Goal: Transaction & Acquisition: Purchase product/service

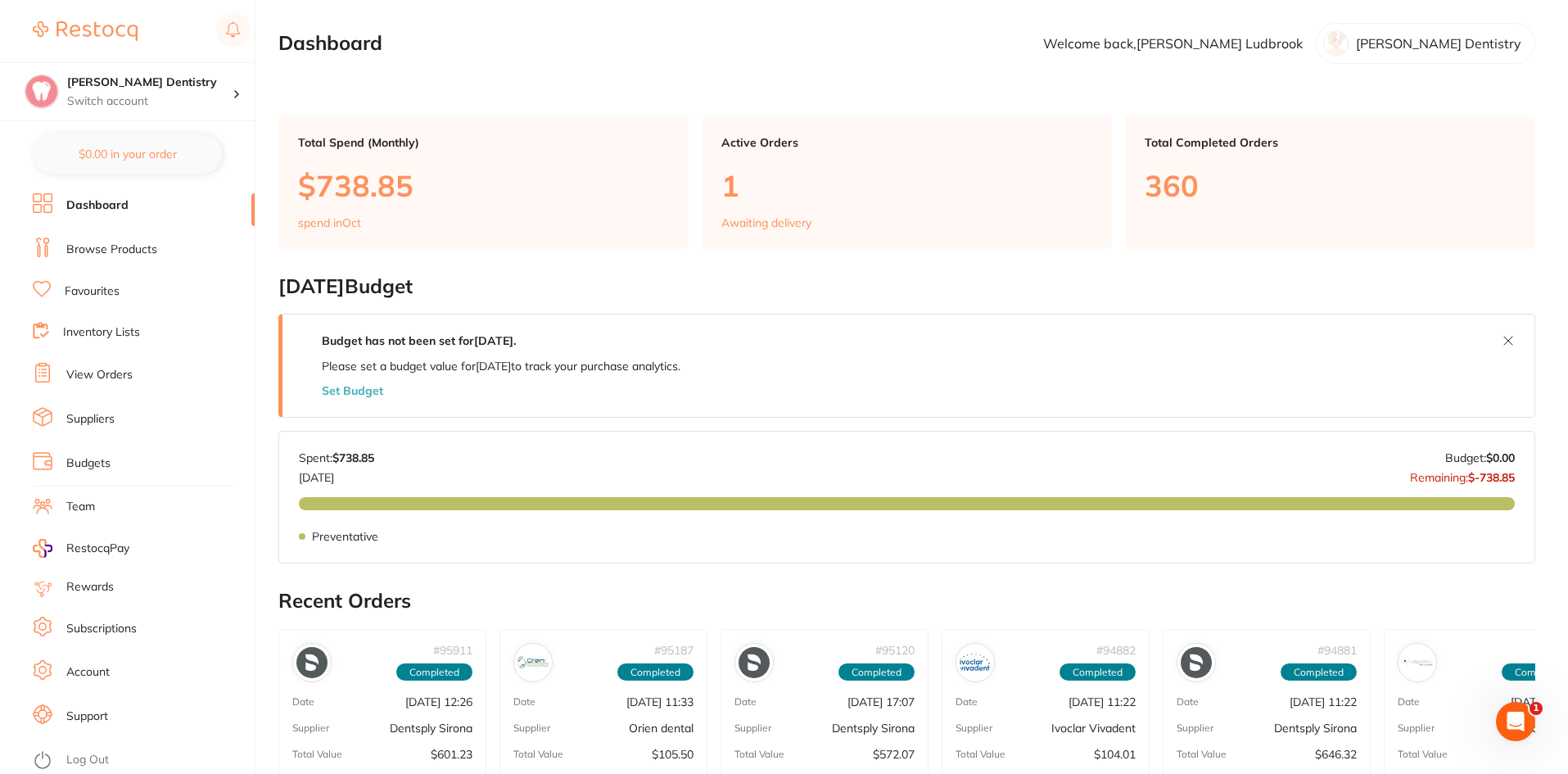
click at [103, 291] on link "Favourites" at bounding box center [92, 292] width 55 height 17
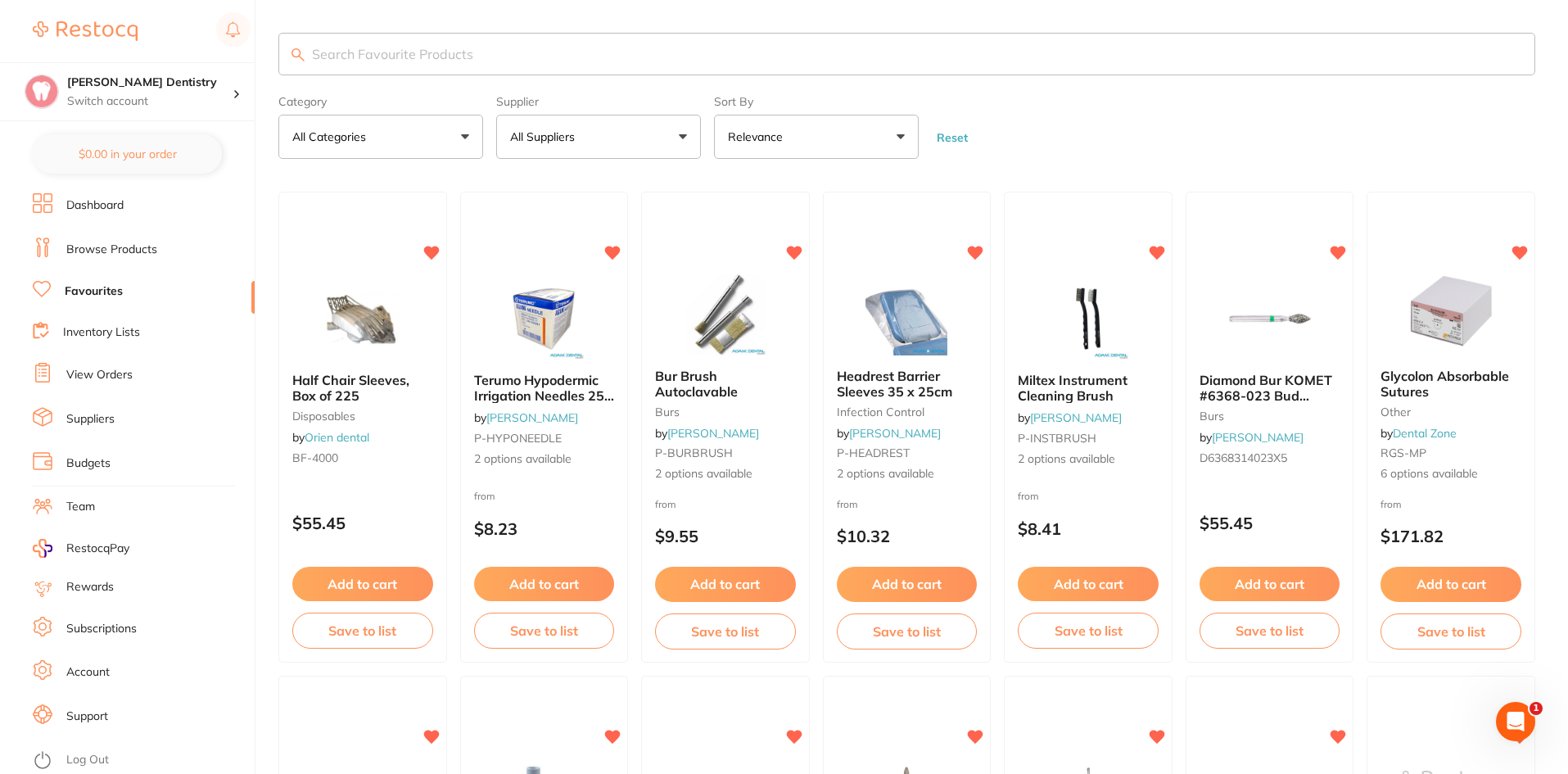
click at [338, 54] on input "search" at bounding box center [907, 54] width 1257 height 43
type input "bracket table drape"
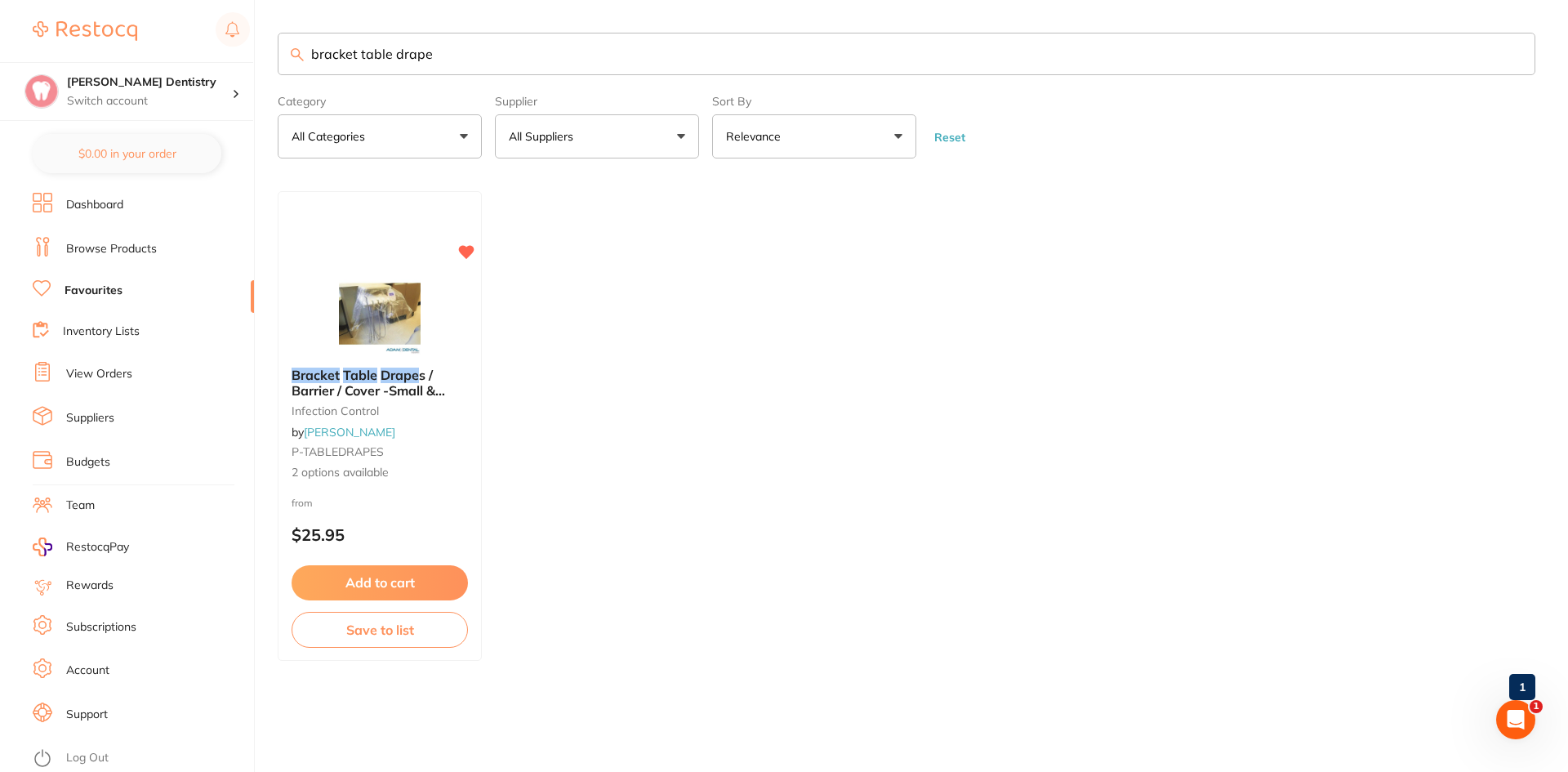
click at [366, 576] on button "Add to cart" at bounding box center [380, 582] width 176 height 34
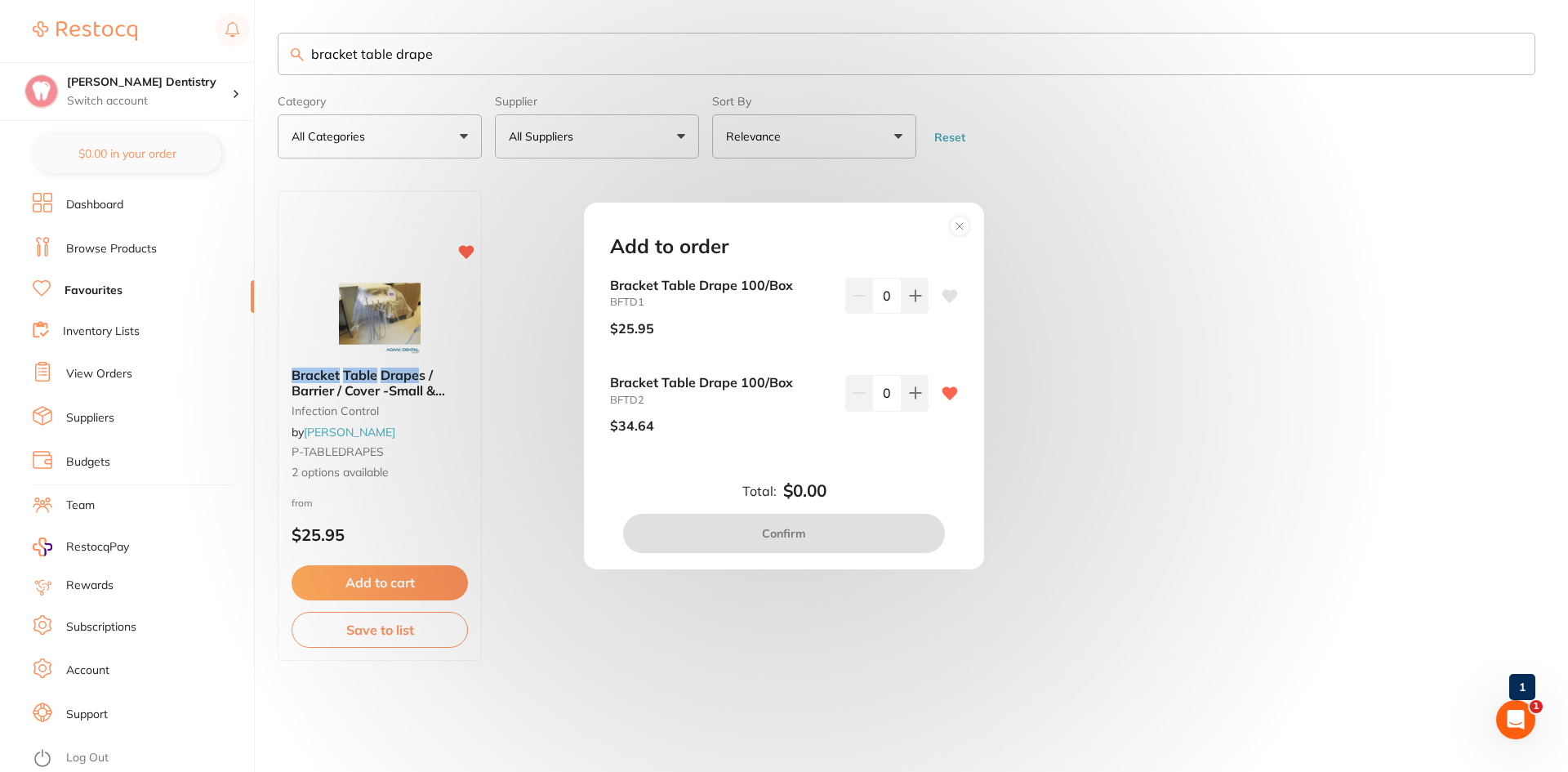
drag, startPoint x: 435, startPoint y: 54, endPoint x: 255, endPoint y: 67, distance: 180.5
click at [255, 67] on div "Add to order Bracket Table Drape 100/Box BFTD1 $25.95 0 Bracket Table Drape 100…" at bounding box center [784, 386] width 1568 height 772
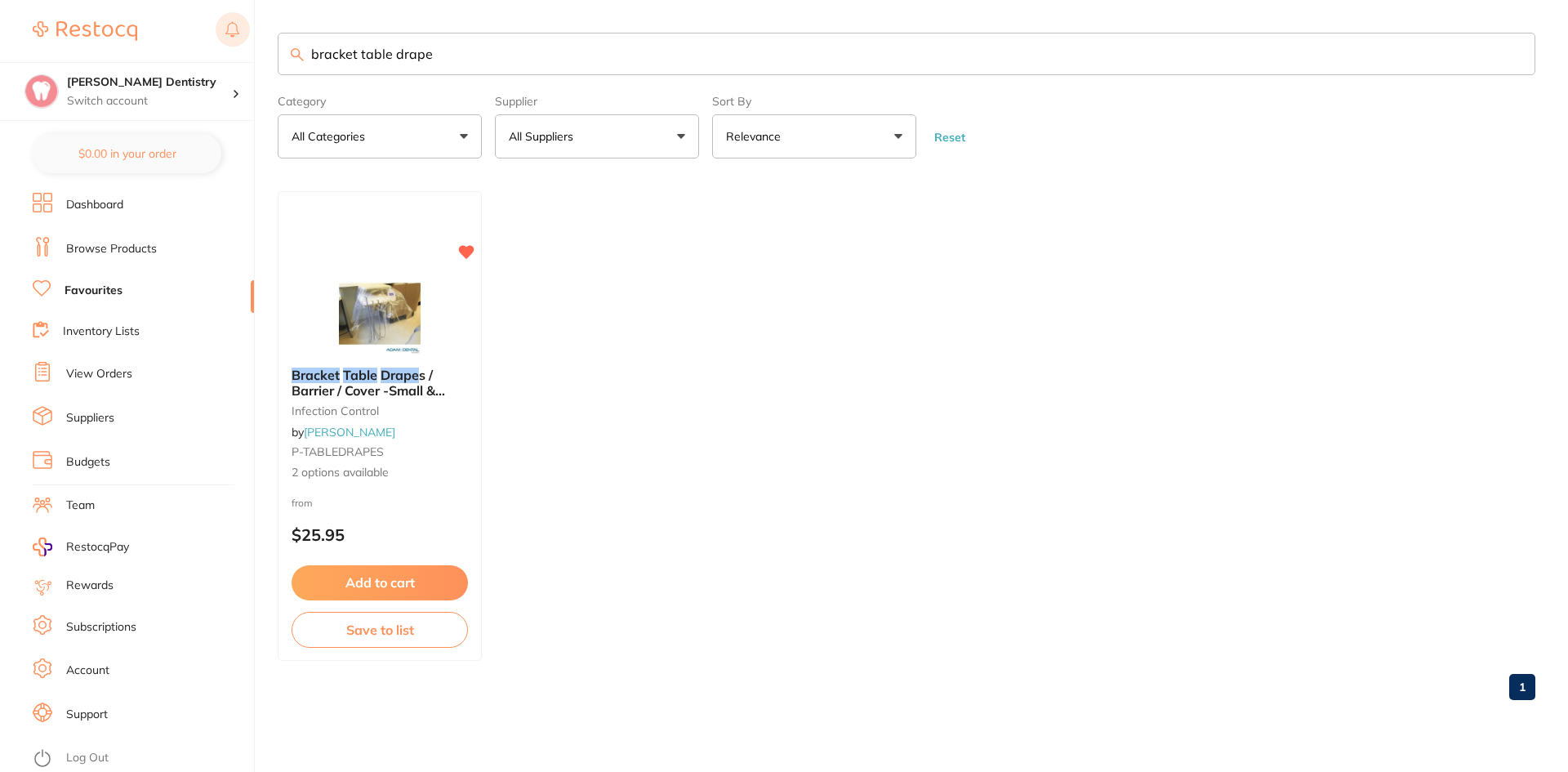
drag, startPoint x: 471, startPoint y: 53, endPoint x: 221, endPoint y: 43, distance: 250.2
click at [233, 46] on div "$0.00 [PERSON_NAME] Dentistry Switch account [PERSON_NAME] Dentistry $0.00 in y…" at bounding box center [784, 386] width 1568 height 772
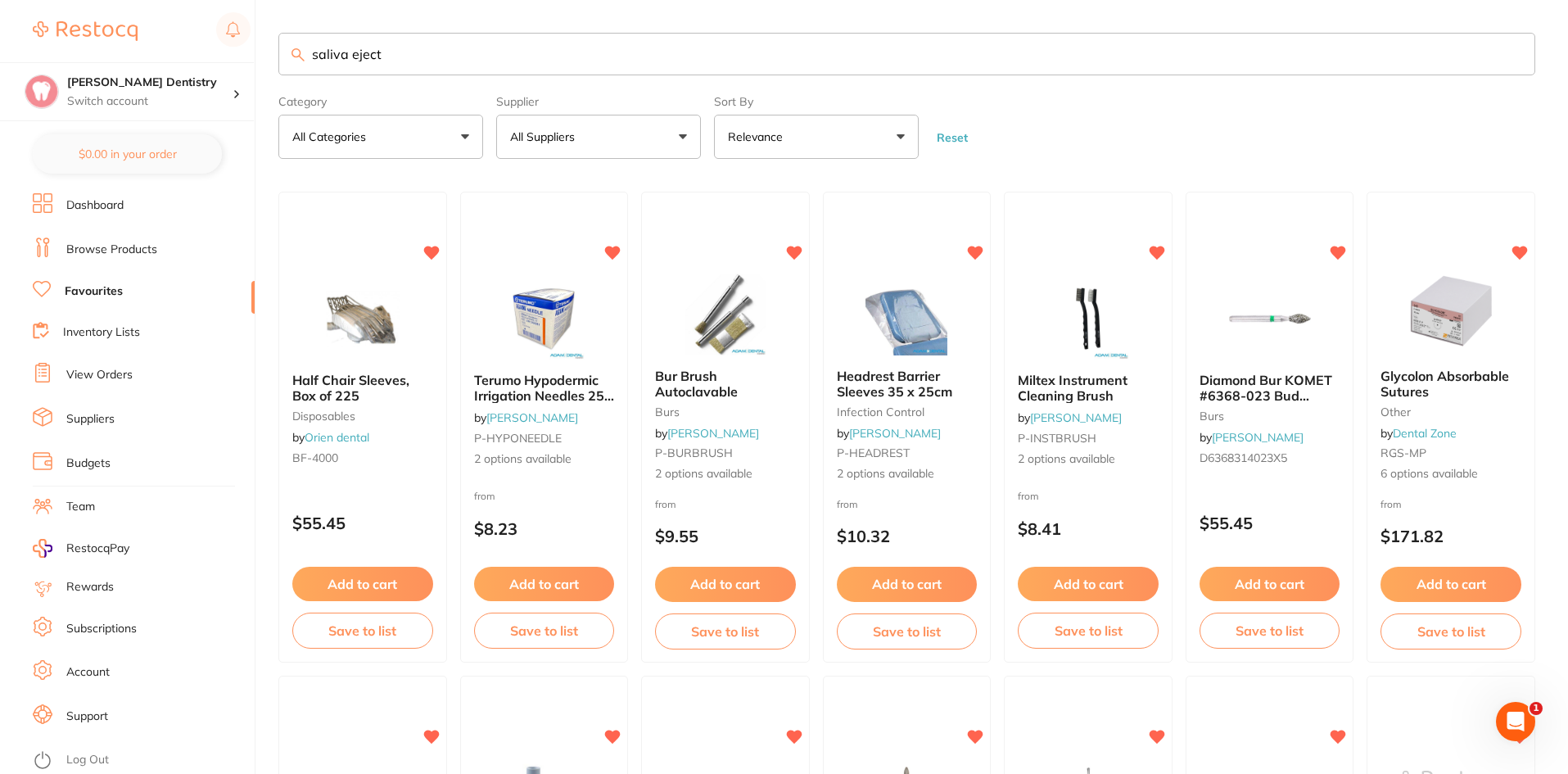
type input "saliva eject"
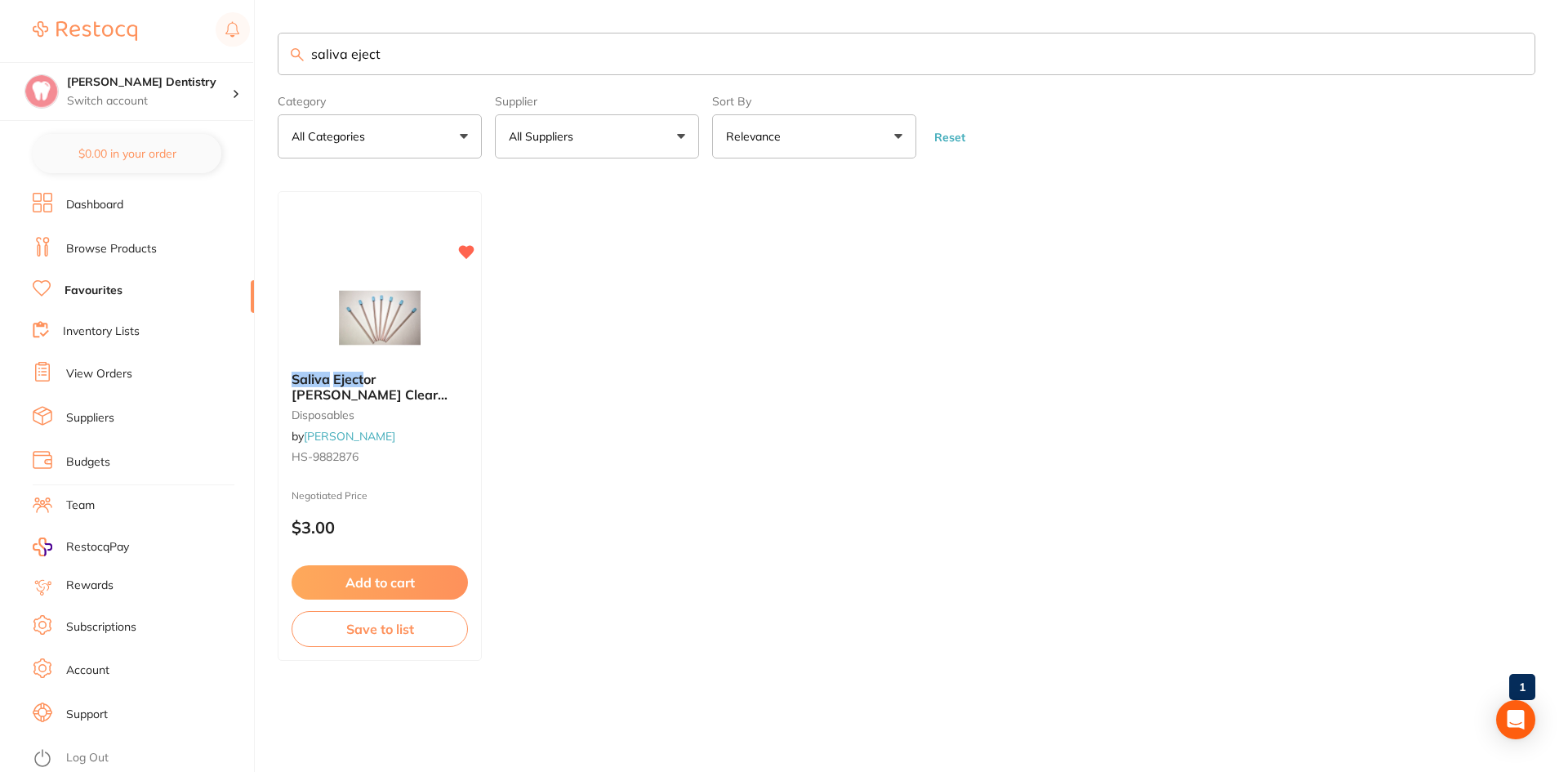
drag, startPoint x: 441, startPoint y: 50, endPoint x: 209, endPoint y: 42, distance: 232.1
click at [217, 52] on div "$0.00 [PERSON_NAME] Dentistry Switch account [PERSON_NAME] Dentistry $0.00 in y…" at bounding box center [784, 386] width 1568 height 772
type input "enhance pollishing"
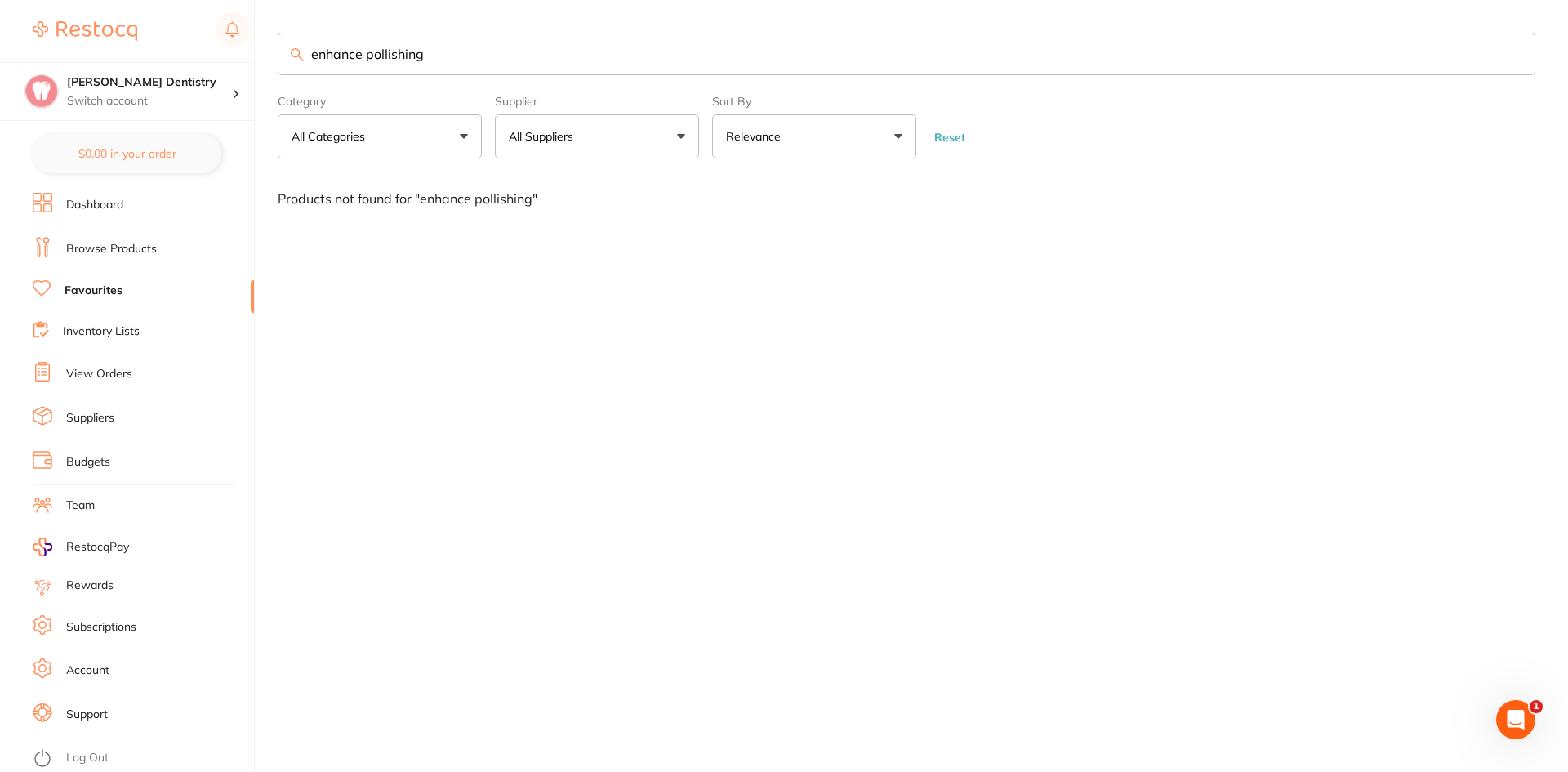
drag, startPoint x: 435, startPoint y: 52, endPoint x: 197, endPoint y: 46, distance: 238.1
click at [197, 46] on div "$0.00 [PERSON_NAME] Dentistry Switch account [PERSON_NAME] Dentistry $0.00 in y…" at bounding box center [784, 386] width 1568 height 772
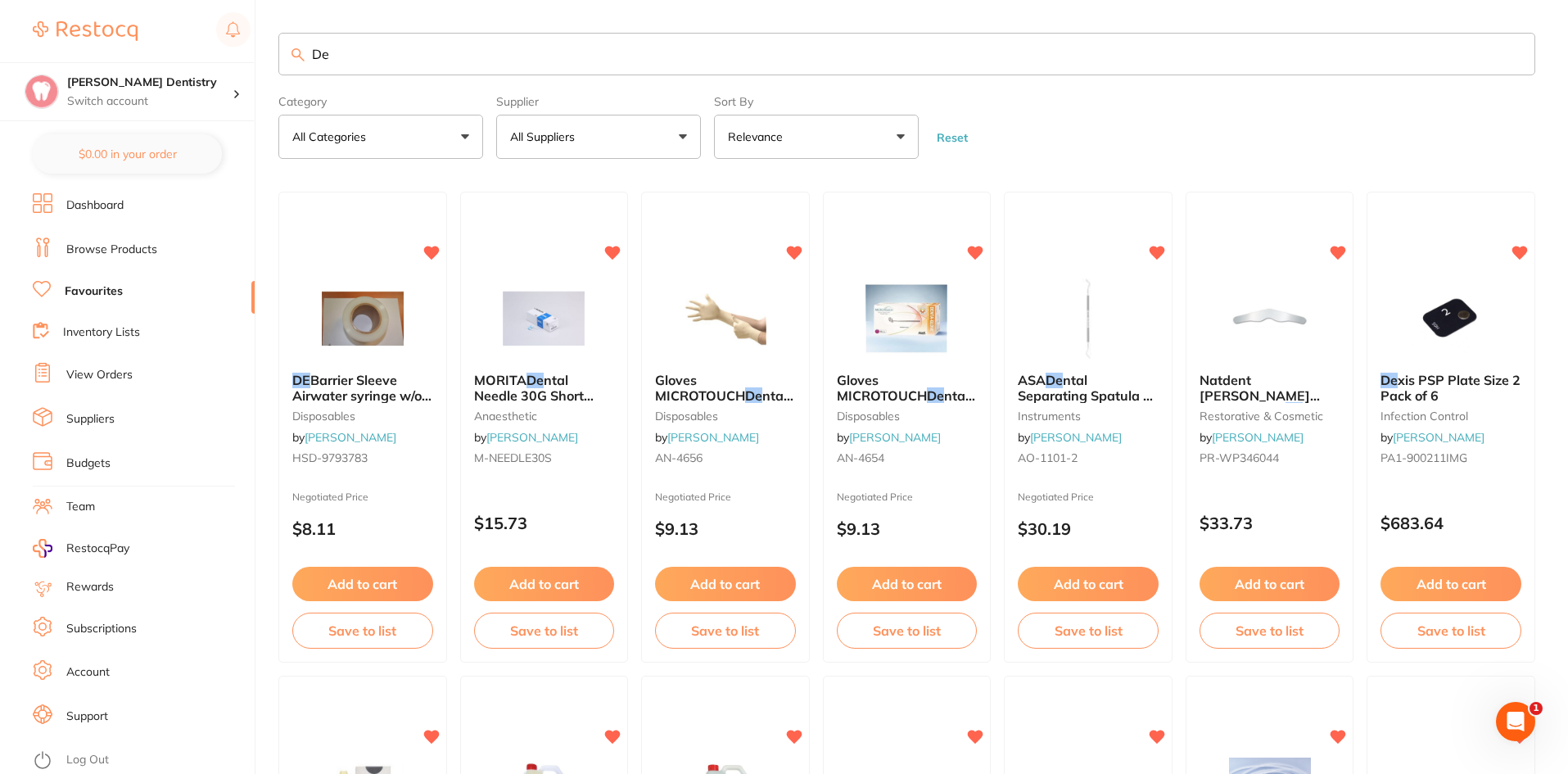
type input "D"
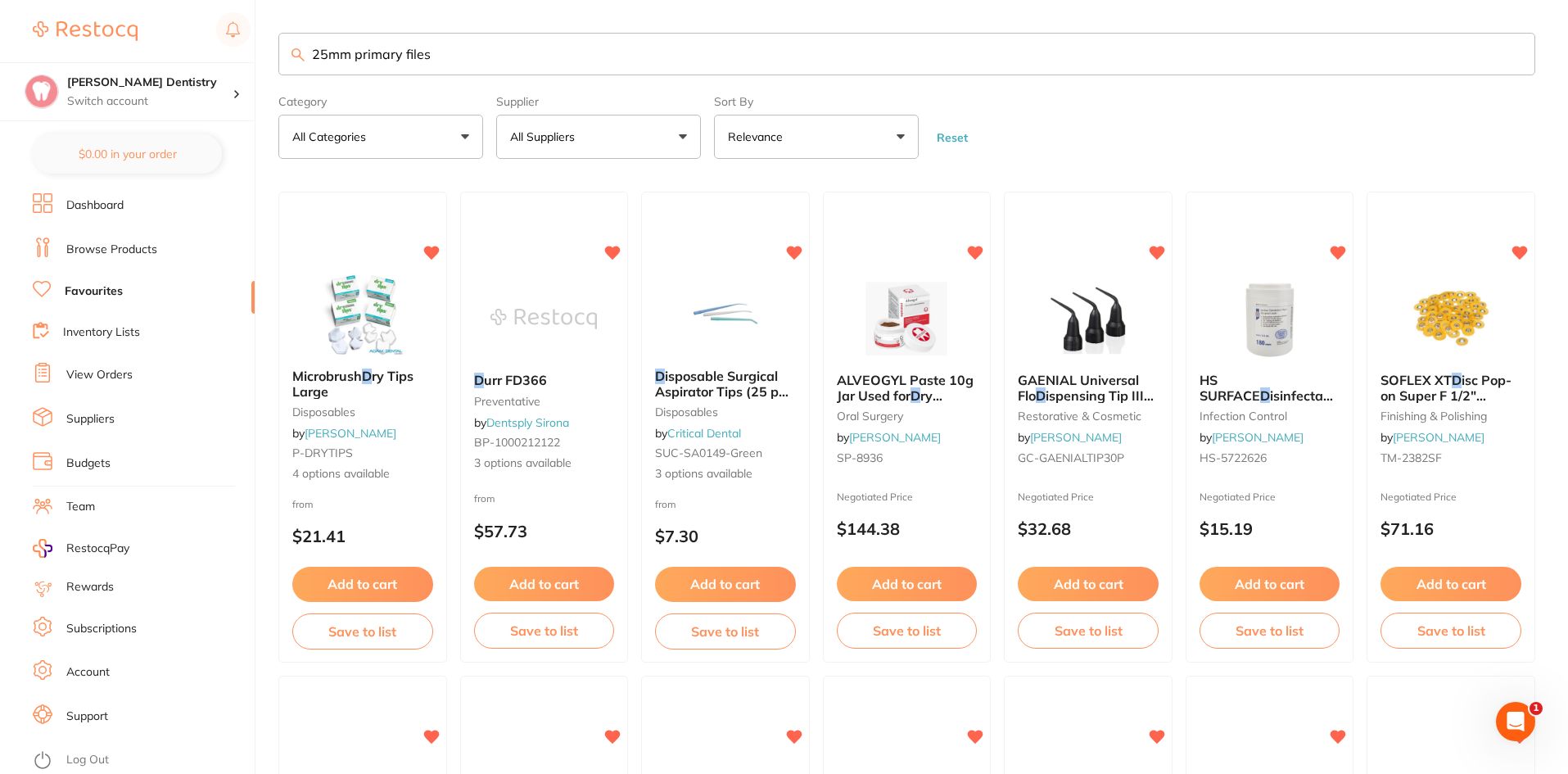
type input "25mm primary files"
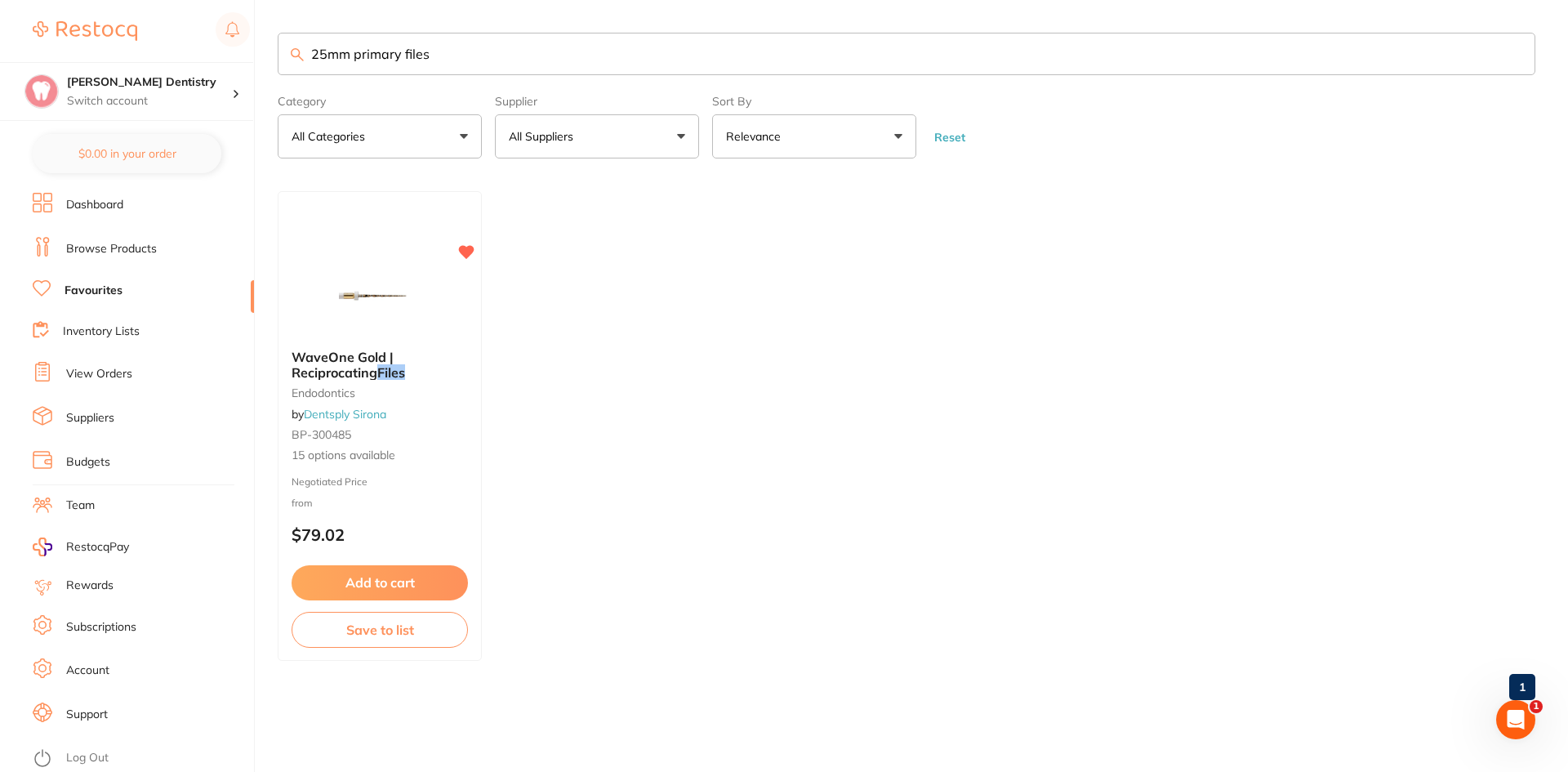
click at [360, 577] on button "Add to cart" at bounding box center [380, 582] width 176 height 34
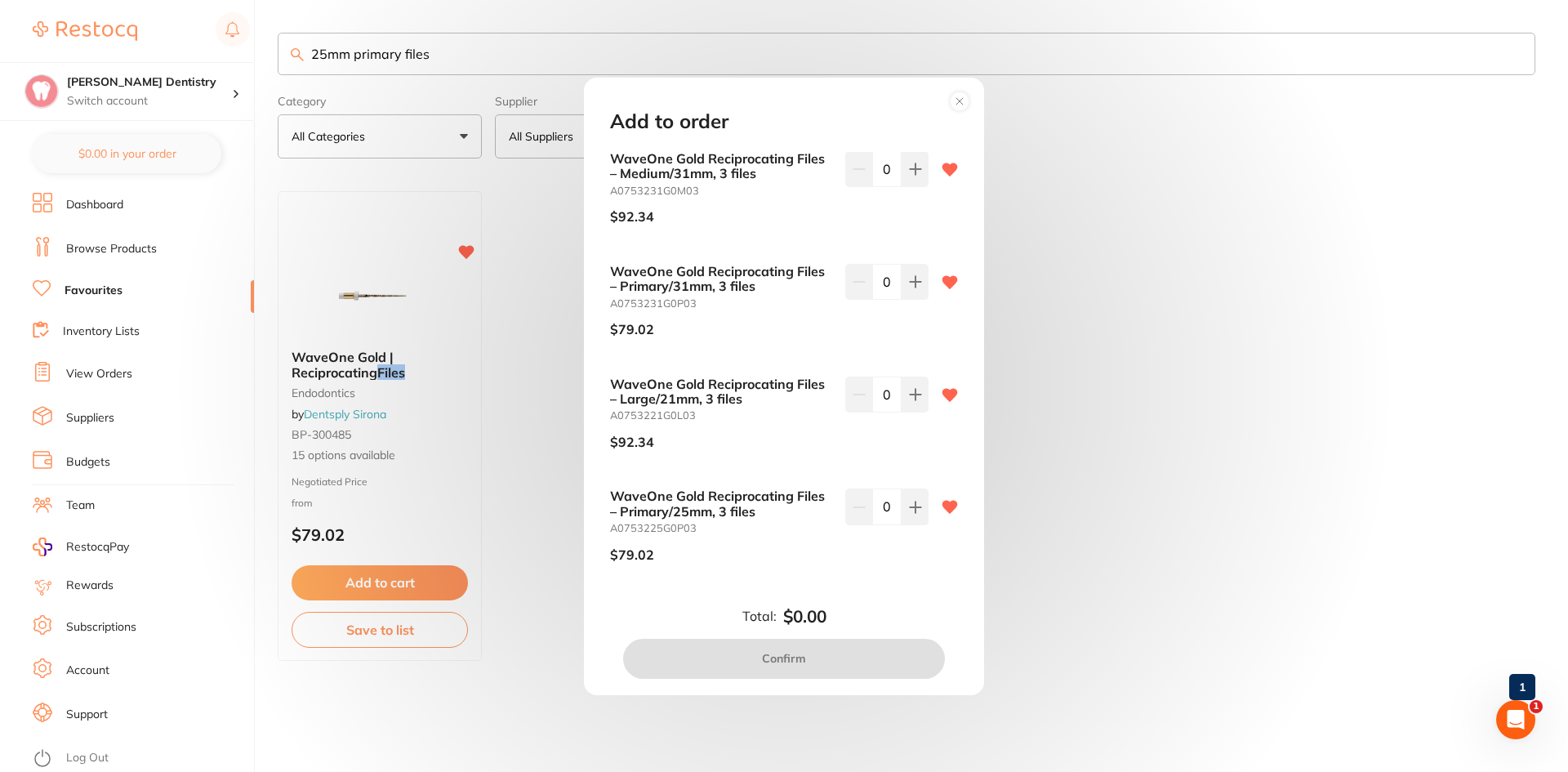
scroll to position [245, 0]
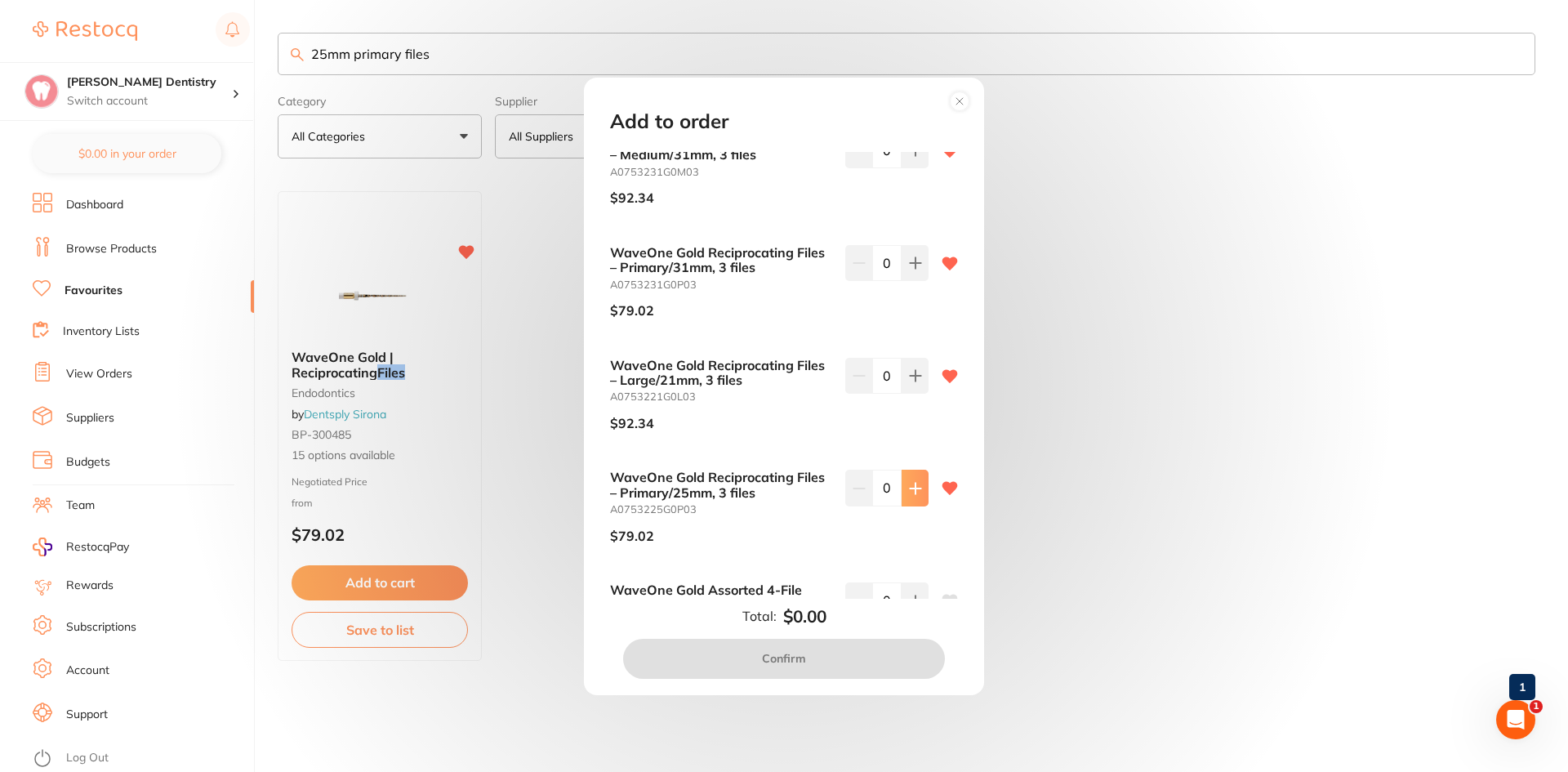
click at [910, 487] on icon at bounding box center [915, 489] width 13 height 13
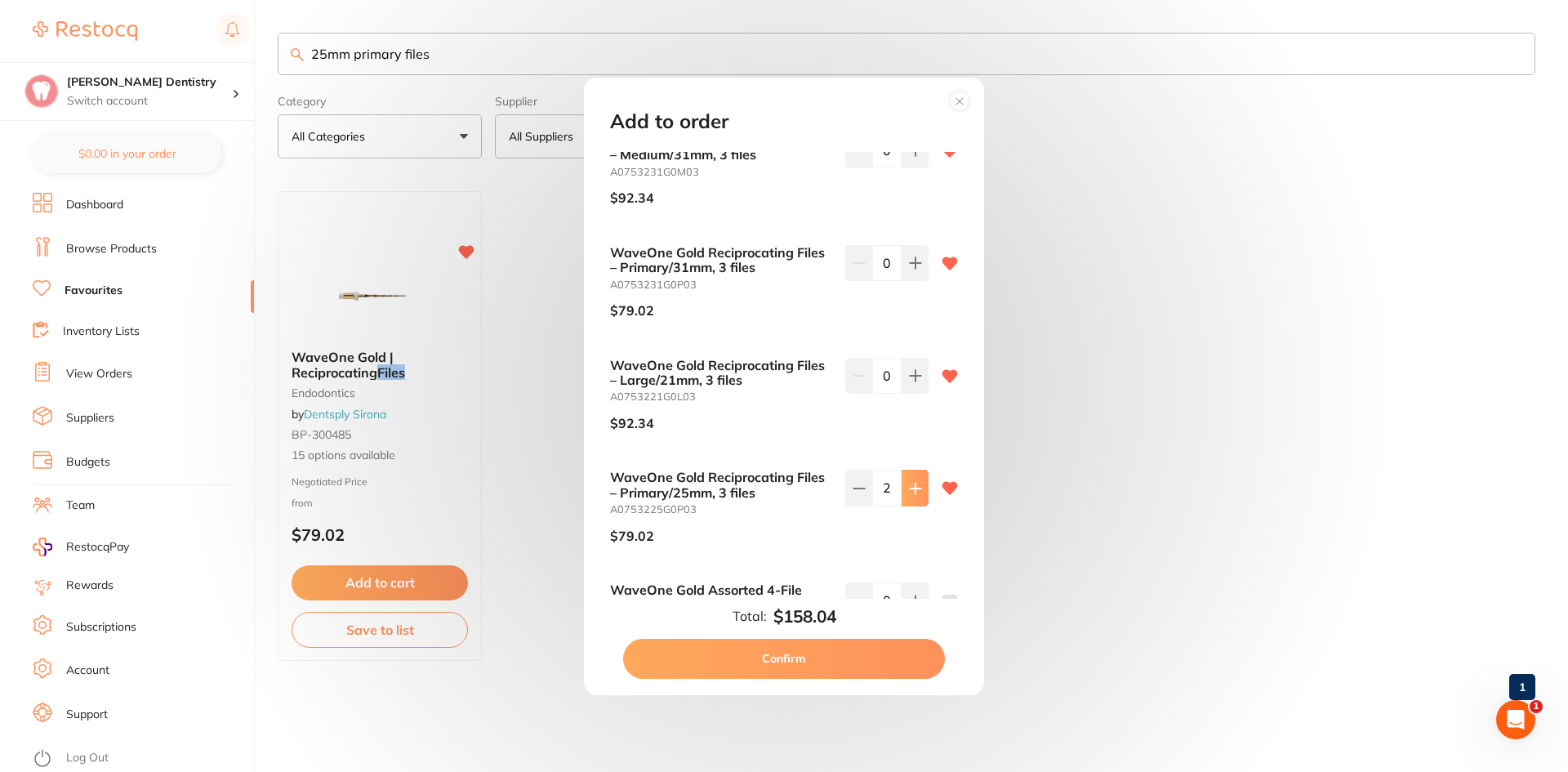
click at [910, 488] on icon at bounding box center [914, 488] width 10 height 10
type input "3"
click at [838, 666] on button "Confirm" at bounding box center [784, 658] width 321 height 39
checkbox input "false"
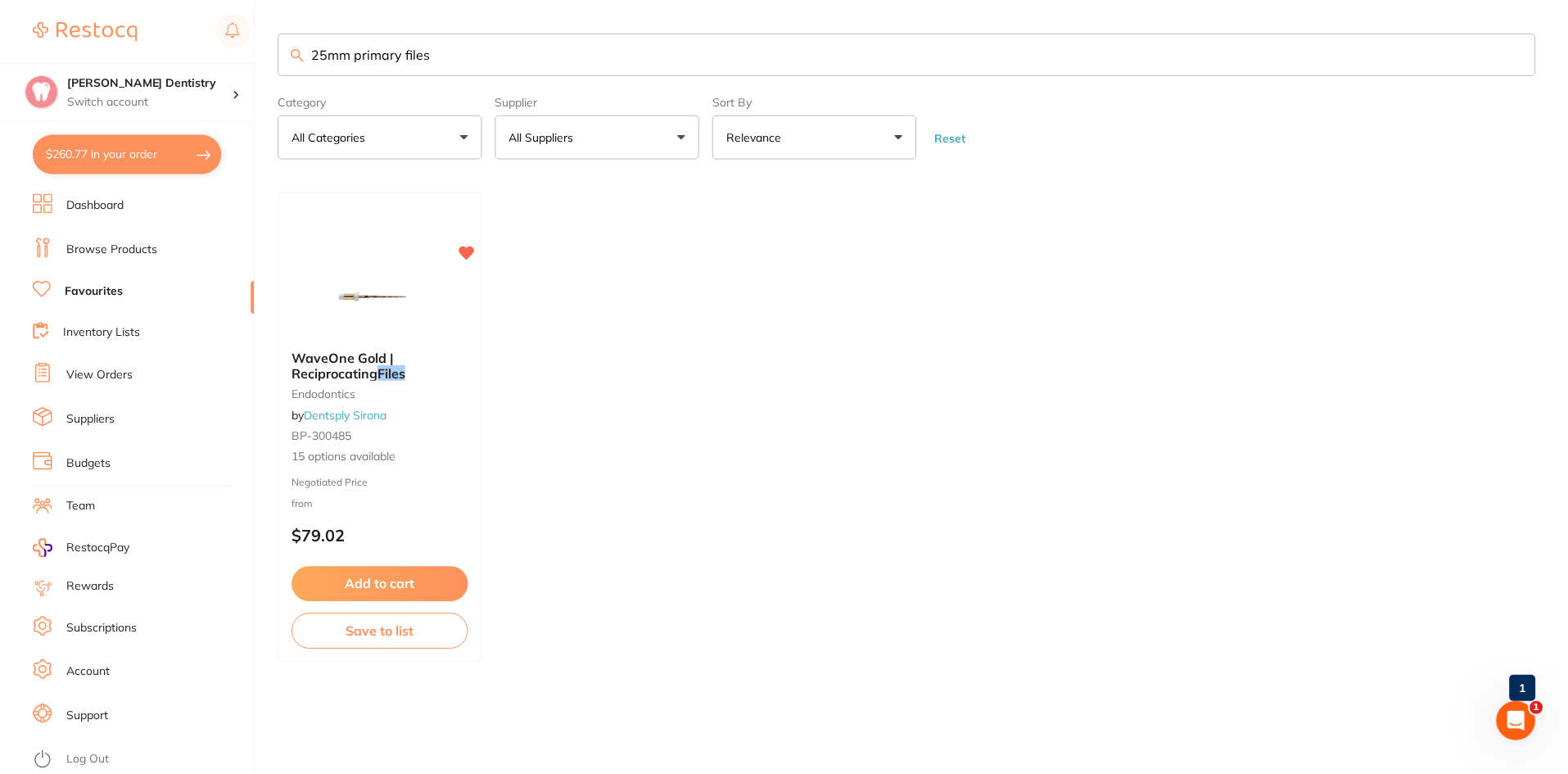
scroll to position [0, 0]
click at [129, 248] on link "Browse Products" at bounding box center [112, 250] width 91 height 17
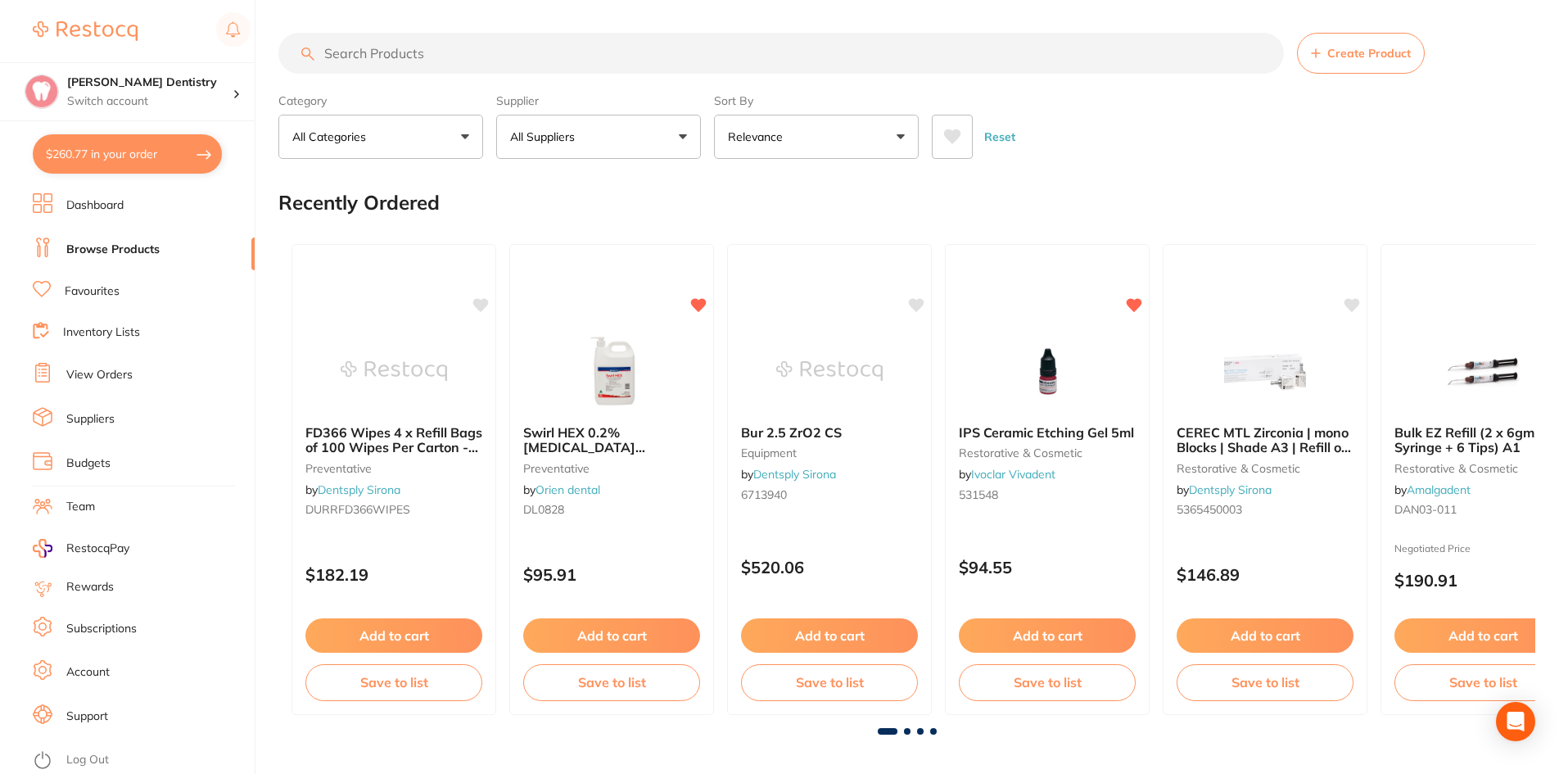
click at [365, 49] on input "search" at bounding box center [781, 53] width 1005 height 41
type input "enhance polish"
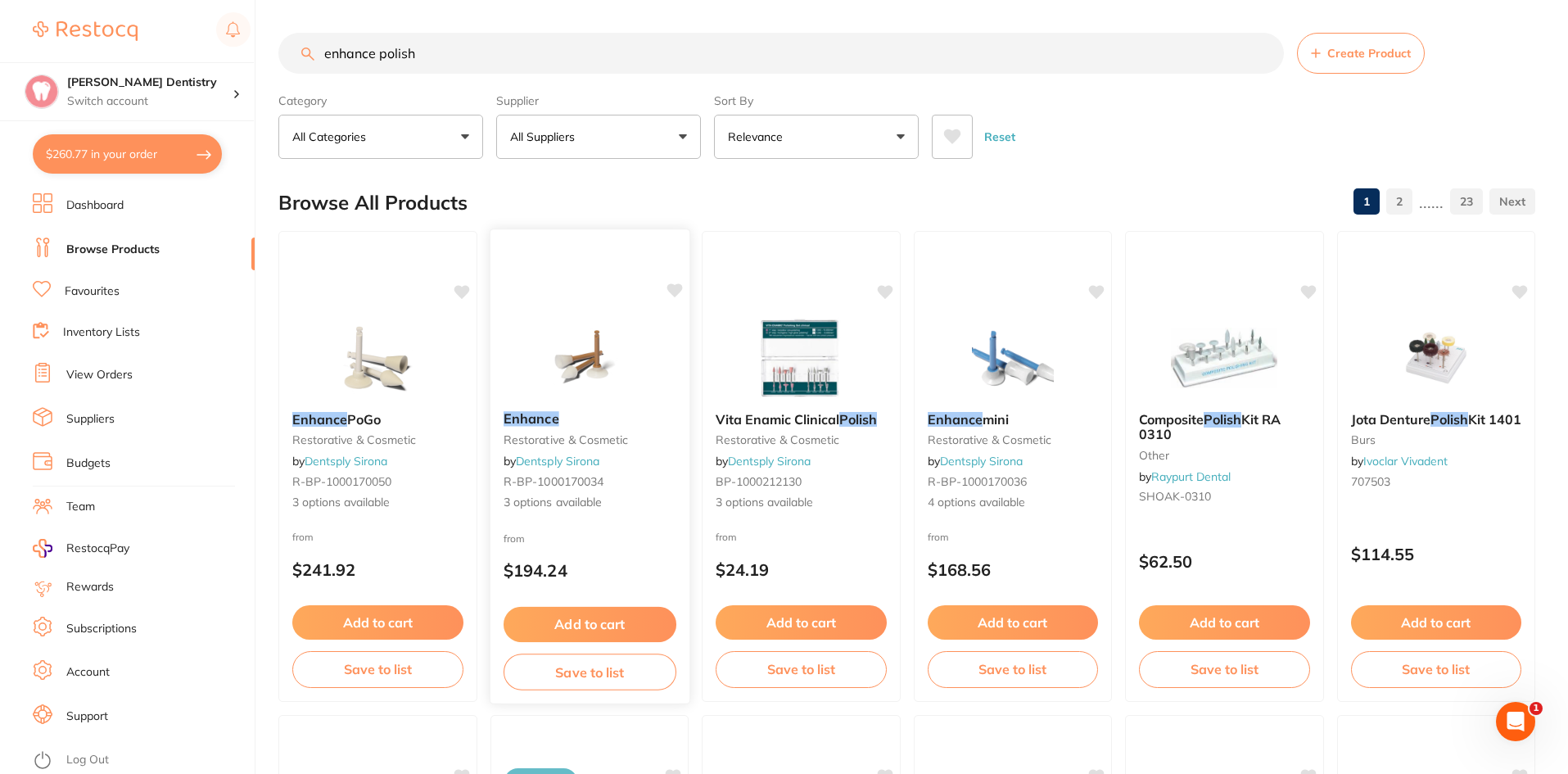
click at [563, 622] on button "Add to cart" at bounding box center [589, 624] width 173 height 35
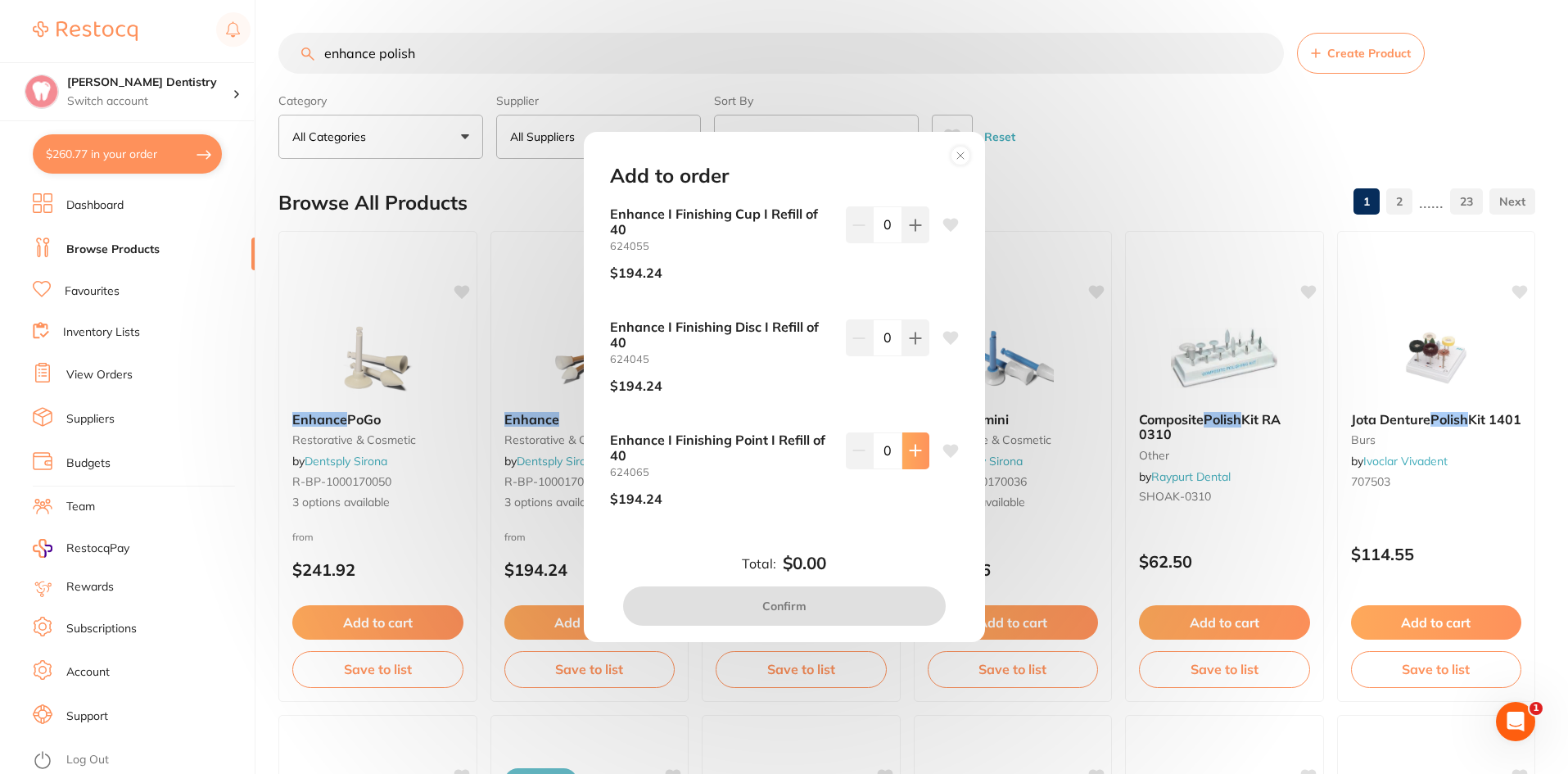
click at [914, 453] on icon at bounding box center [915, 450] width 13 height 13
type input "1"
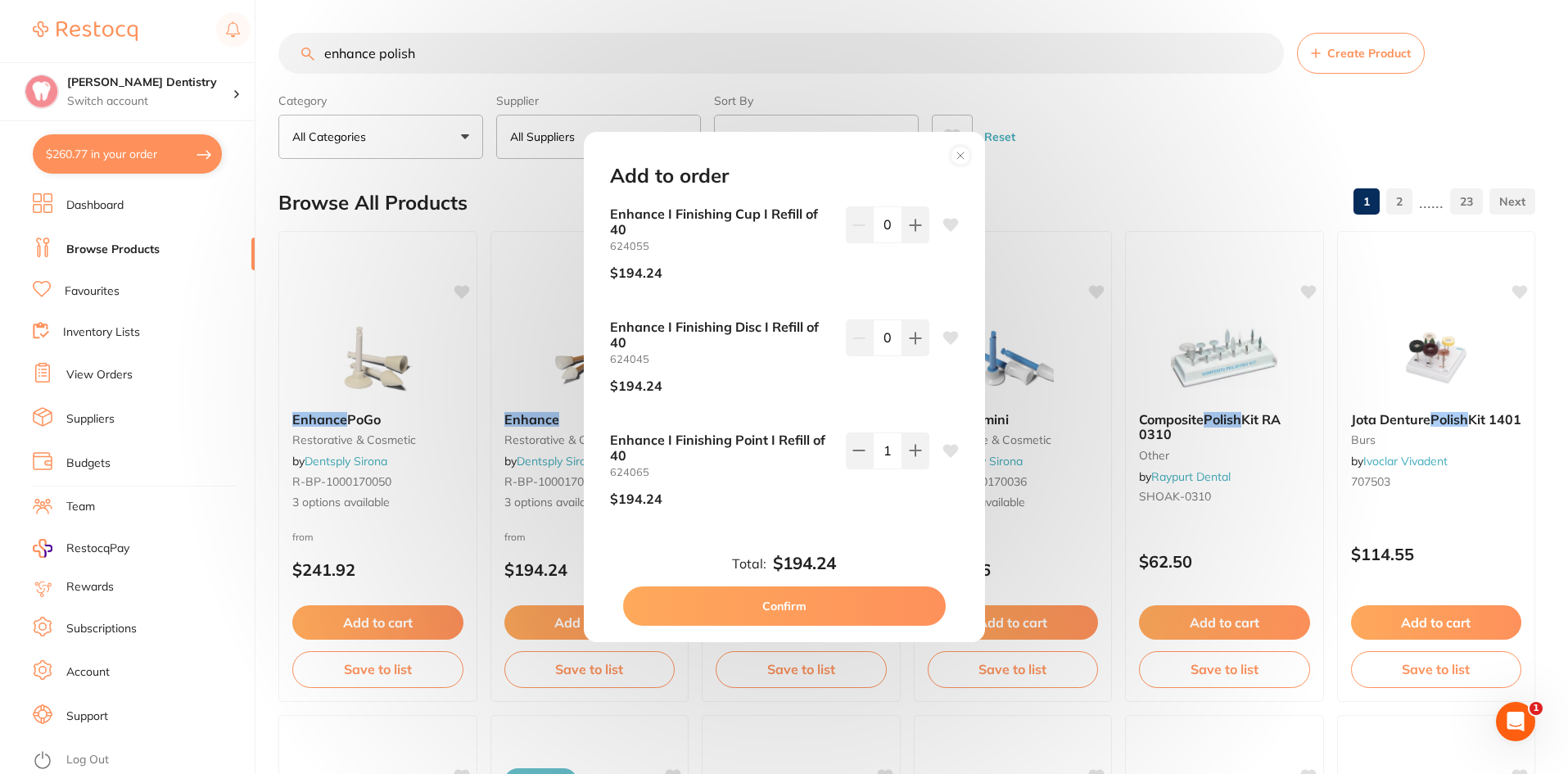
click at [819, 605] on button "Confirm" at bounding box center [784, 605] width 322 height 39
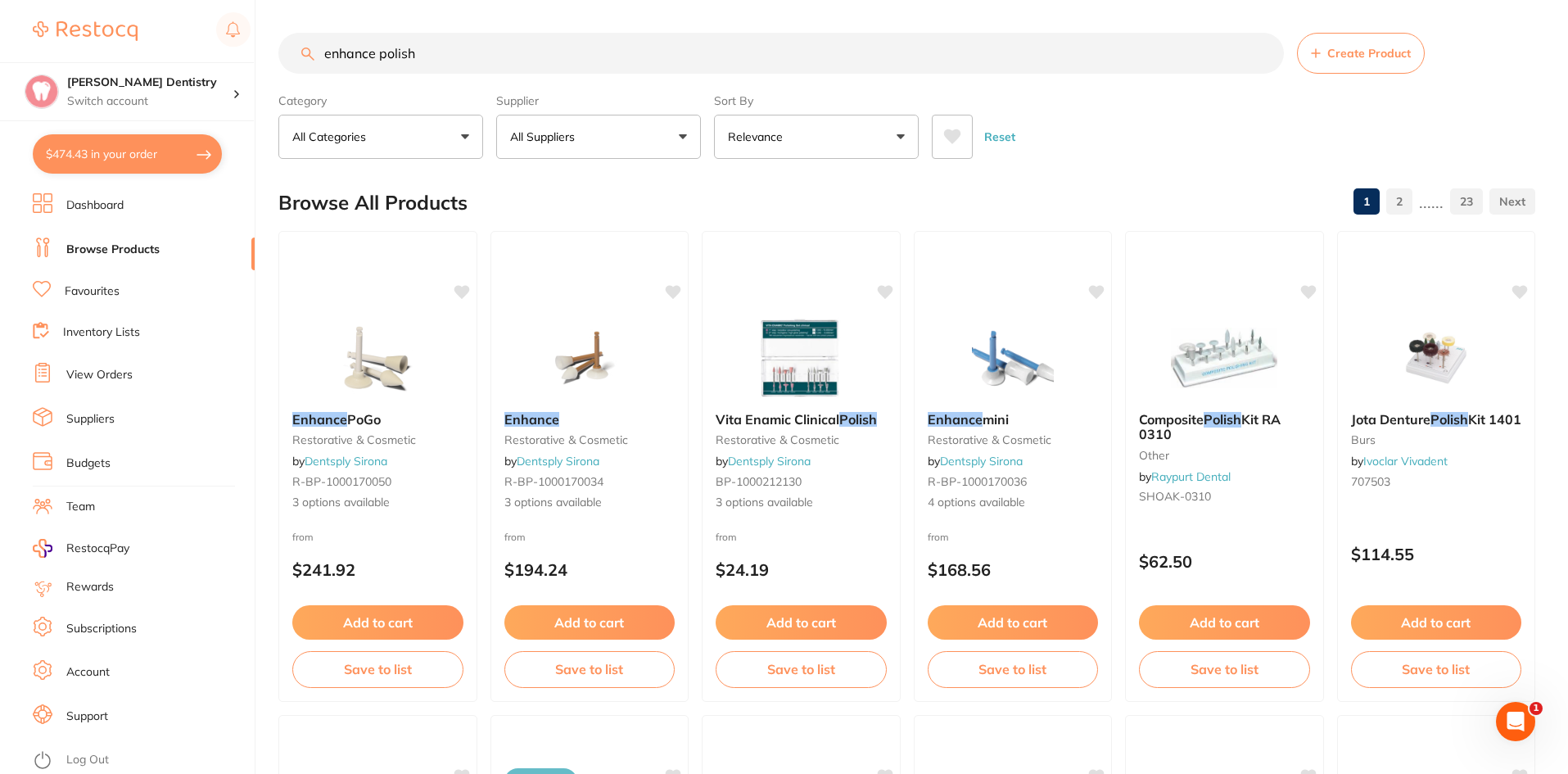
click at [167, 162] on button "$474.43 in your order" at bounding box center [127, 154] width 189 height 39
checkbox input "true"
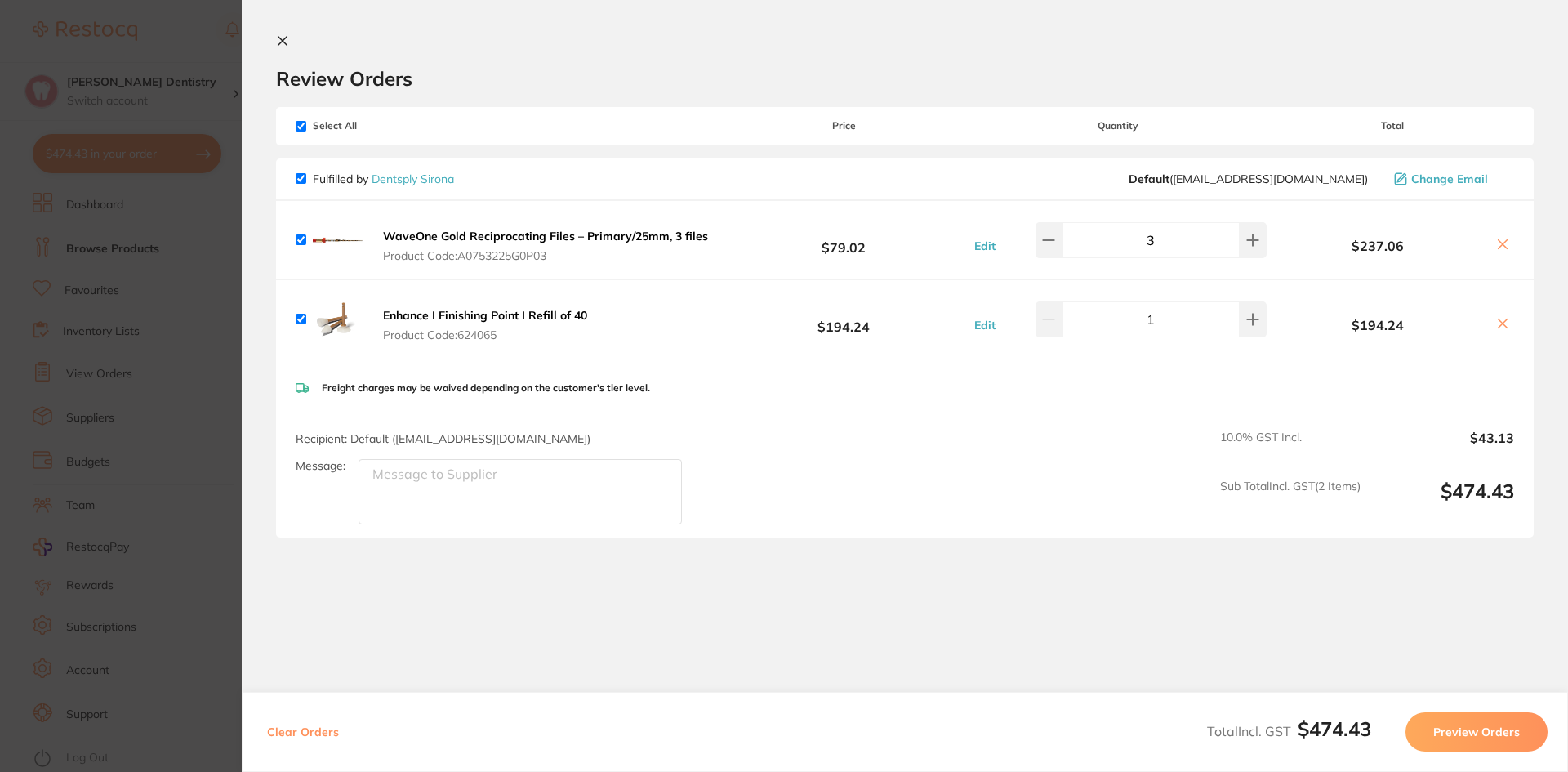
scroll to position [31, 0]
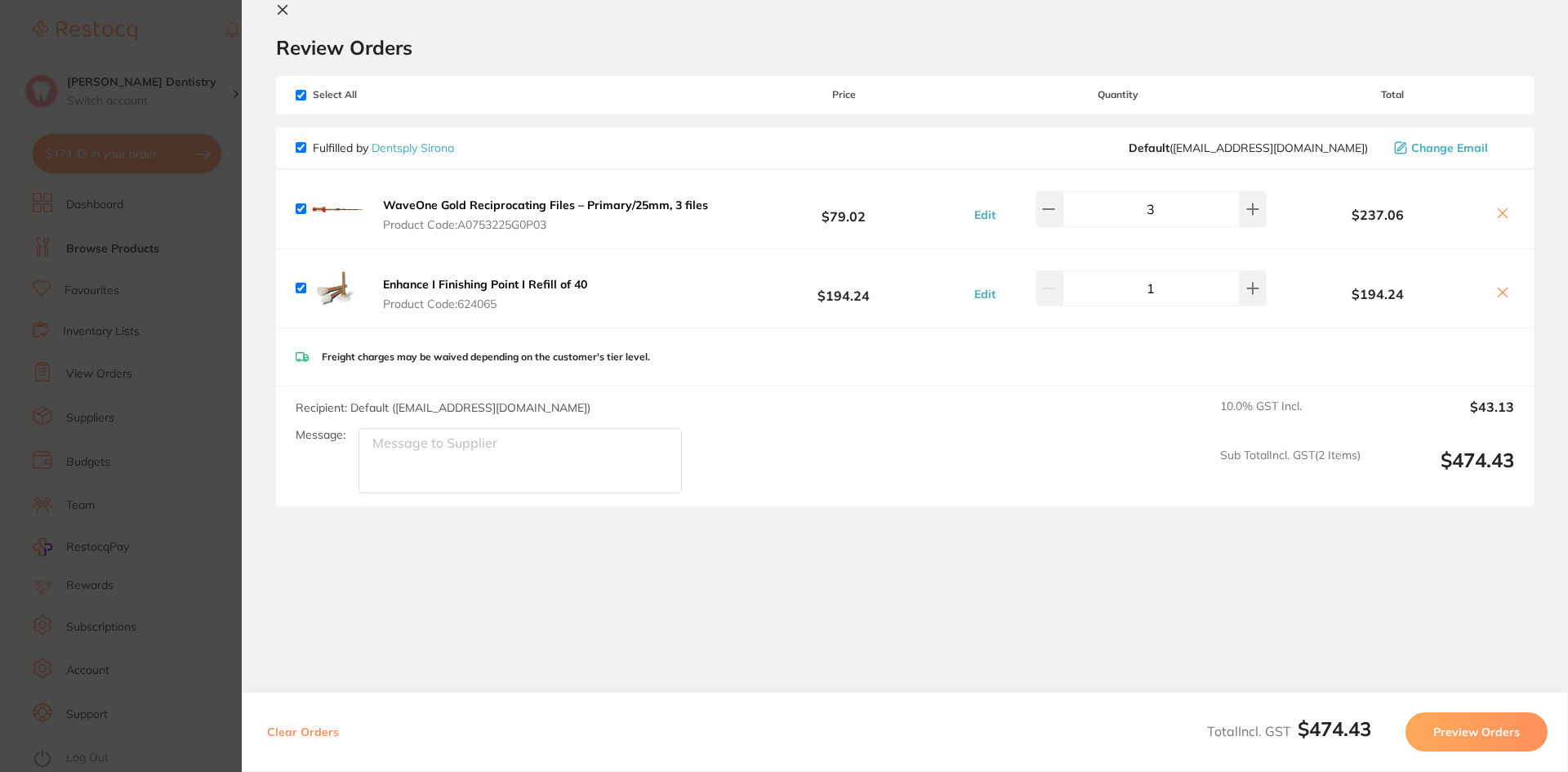
click at [1499, 734] on button "Preview Orders" at bounding box center [1477, 731] width 142 height 39
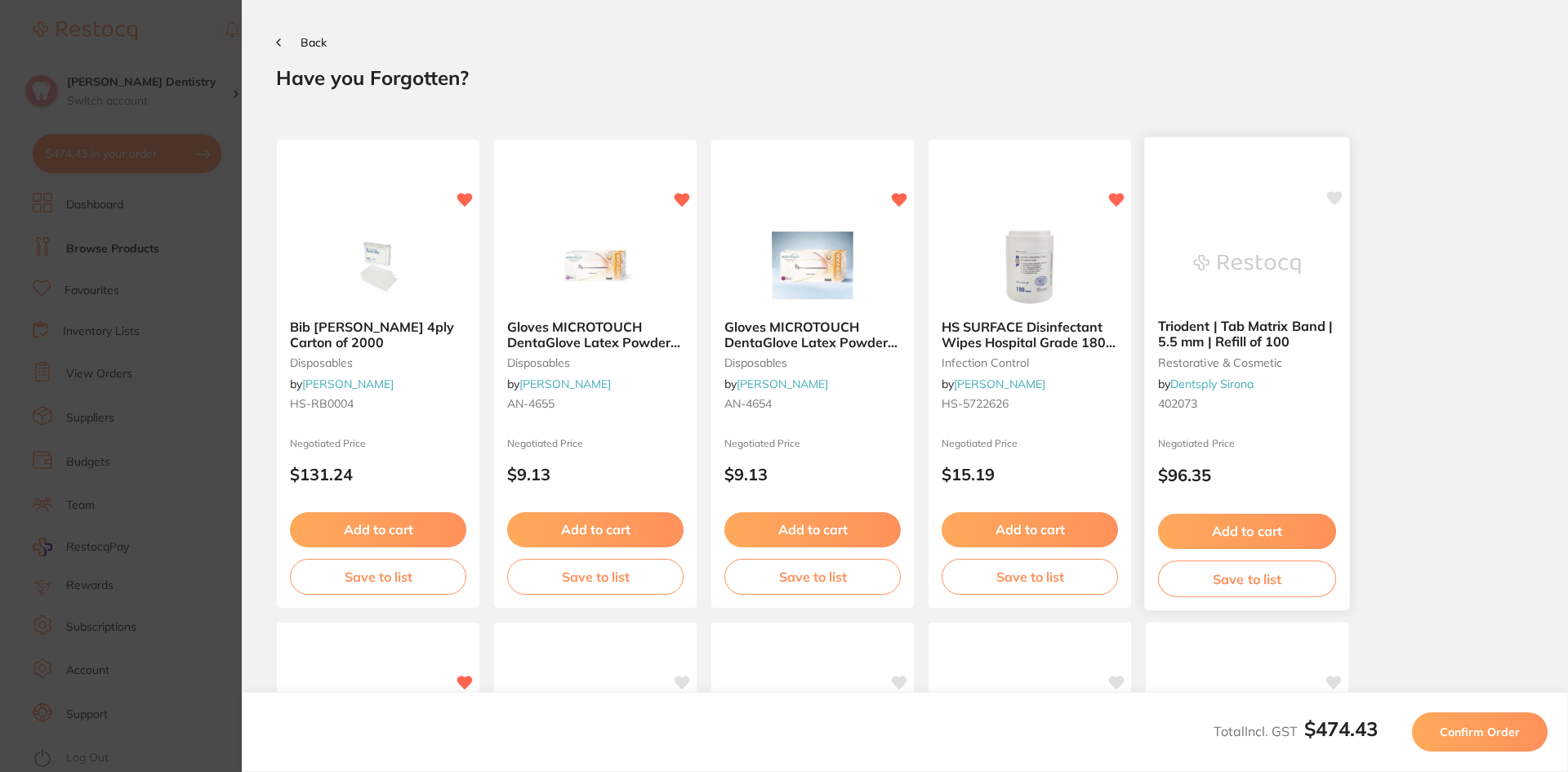
scroll to position [0, 0]
click at [1466, 731] on span "Confirm Order" at bounding box center [1479, 731] width 80 height 15
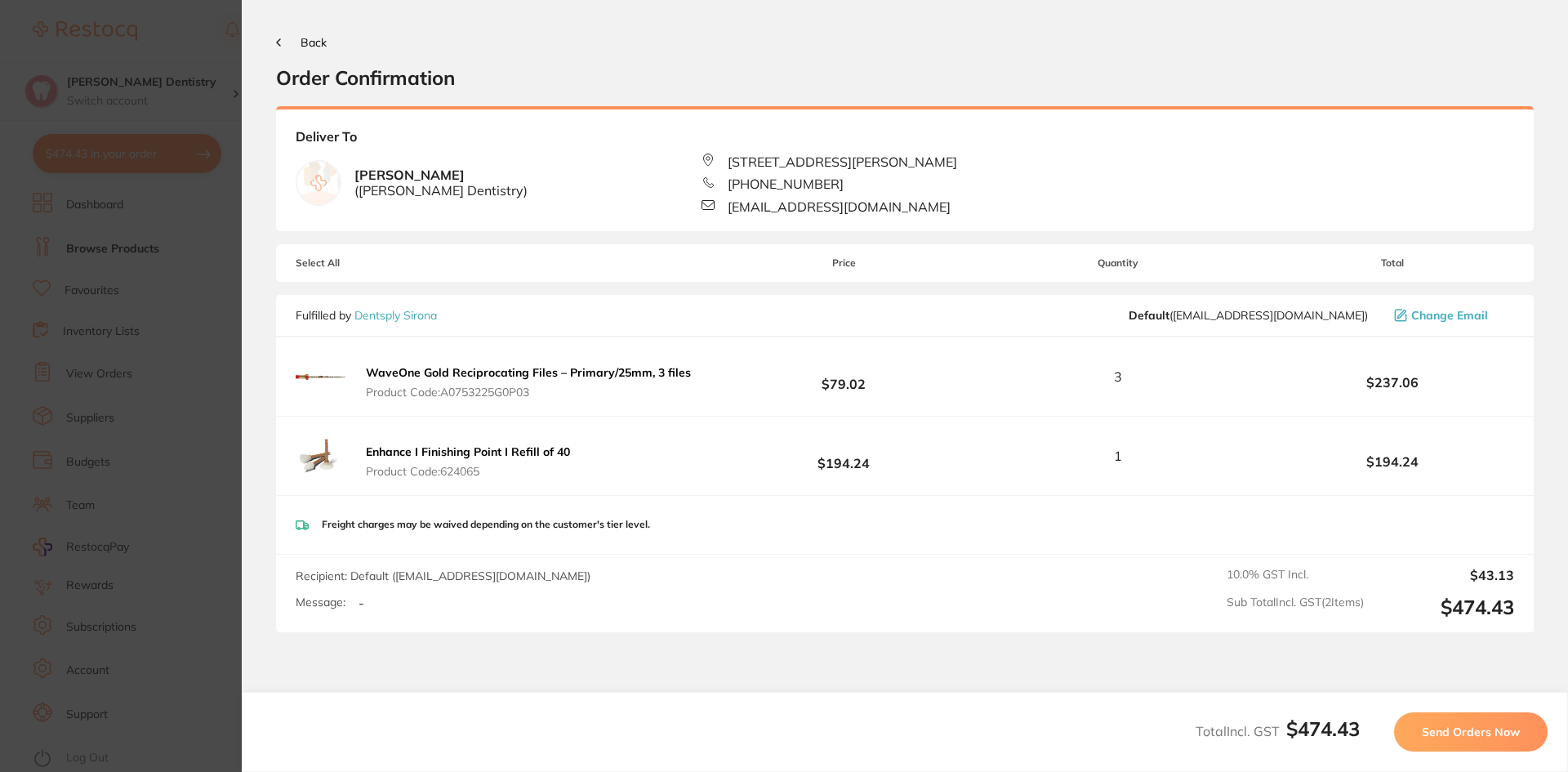
click at [1438, 732] on span "Send Orders Now" at bounding box center [1471, 731] width 98 height 15
